Goal: Task Accomplishment & Management: Use online tool/utility

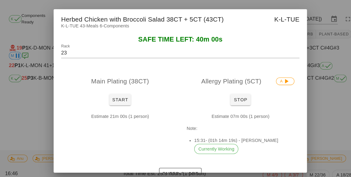
click at [21, 121] on div at bounding box center [175, 88] width 351 height 177
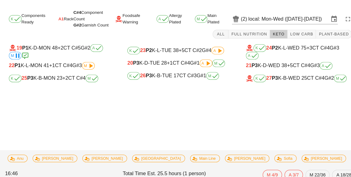
click at [91, 56] on div "19 P1 K-D-MON 48 +2 CT C#5 G#2 A M" at bounding box center [60, 50] width 103 height 15
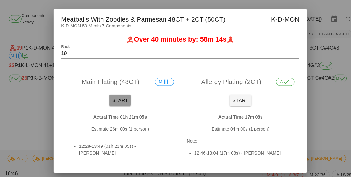
click at [119, 102] on button "Start" at bounding box center [116, 97] width 21 height 11
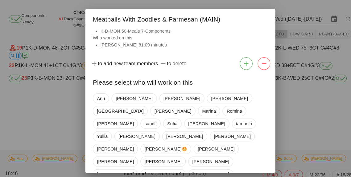
click at [46, 140] on div at bounding box center [175, 88] width 351 height 177
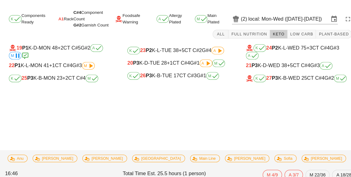
click at [88, 63] on icon at bounding box center [88, 63] width 7 height 7
type input "22"
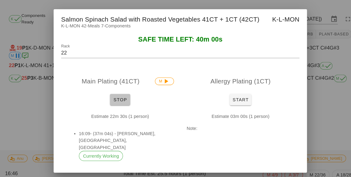
click at [114, 97] on span "Stop" at bounding box center [116, 97] width 15 height 5
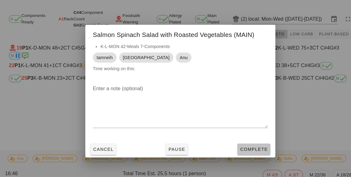
click at [246, 150] on button "Complete" at bounding box center [247, 145] width 32 height 11
